Goal: Use online tool/utility: Utilize a website feature to perform a specific function

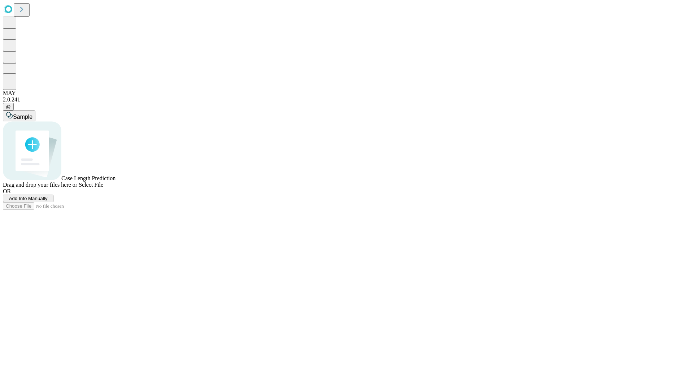
click at [48, 201] on span "Add Info Manually" at bounding box center [28, 198] width 39 height 5
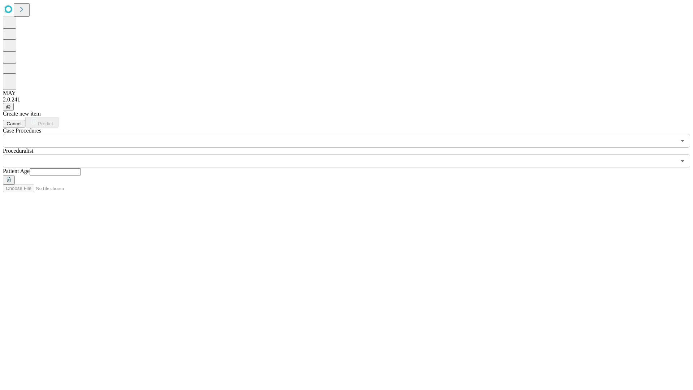
click at [81, 168] on input "text" at bounding box center [55, 171] width 51 height 7
type input "**"
click at [351, 154] on input "text" at bounding box center [339, 161] width 673 height 14
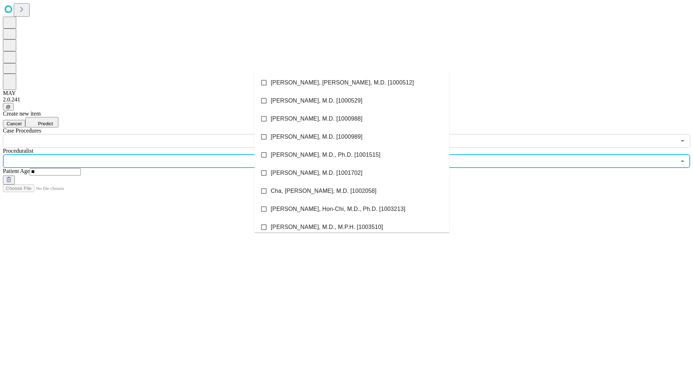
click at [352, 83] on li "[PERSON_NAME], [PERSON_NAME], M.D. [1000512]" at bounding box center [351, 83] width 195 height 18
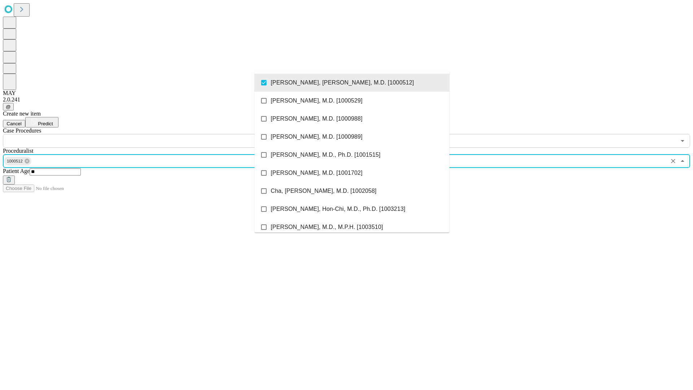
click at [152, 134] on input "text" at bounding box center [339, 141] width 673 height 14
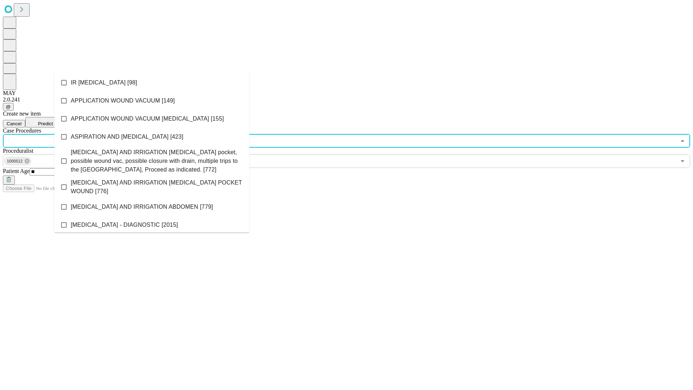
click at [152, 83] on li "IR [MEDICAL_DATA] [98]" at bounding box center [151, 83] width 195 height 18
click at [53, 121] on span "Predict" at bounding box center [45, 123] width 15 height 5
